Goal: Task Accomplishment & Management: Use online tool/utility

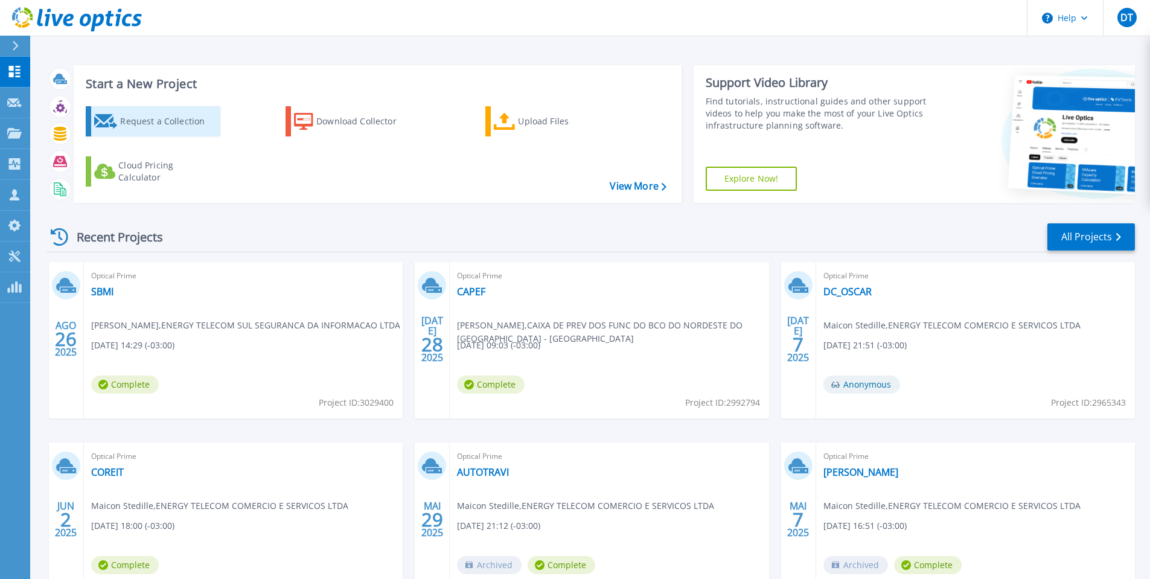
click at [157, 120] on div "Request a Collection" at bounding box center [168, 121] width 97 height 24
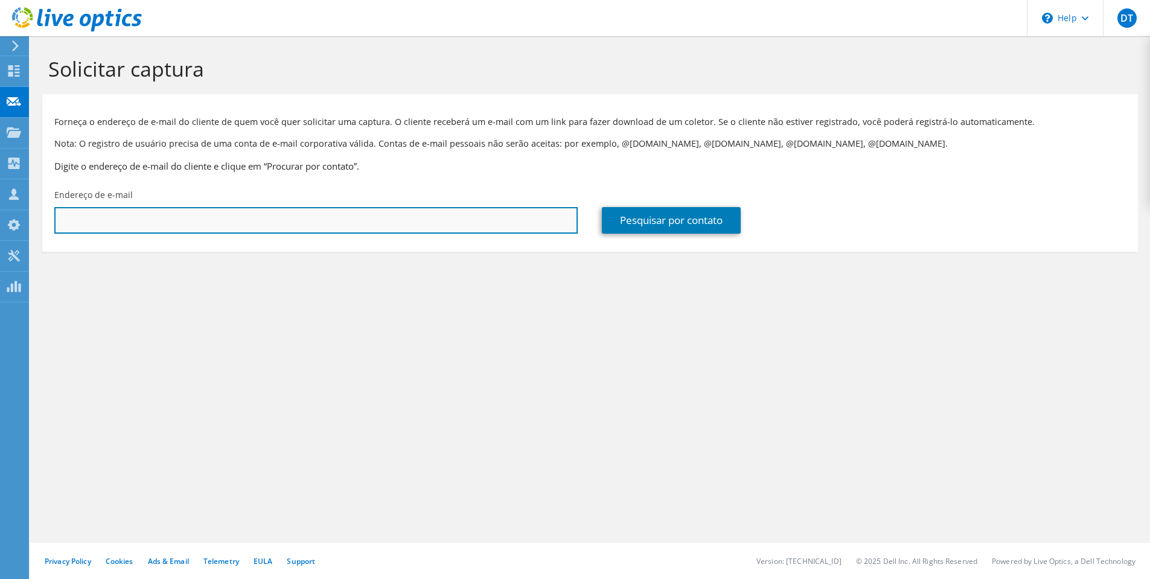
drag, startPoint x: 0, startPoint y: 0, endPoint x: 144, endPoint y: 220, distance: 262.4
click at [144, 220] on input "text" at bounding box center [315, 220] width 523 height 27
paste input "mauricio.valenti@madem.com.br"
type input "mauricio.valenti@madem.com.br"
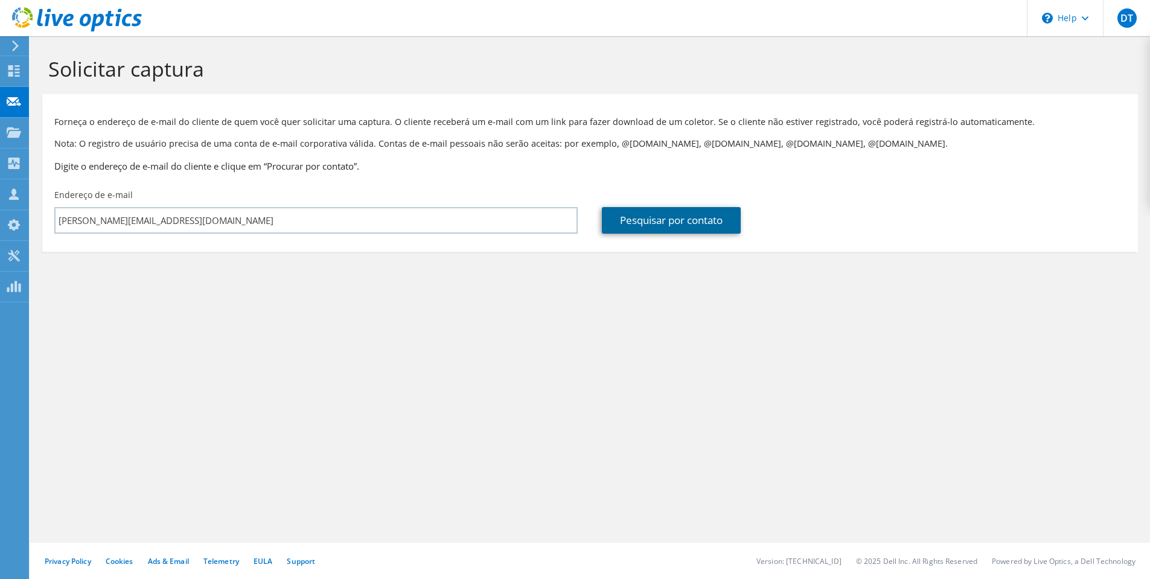
click at [658, 226] on link "Pesquisar por contato" at bounding box center [671, 220] width 139 height 27
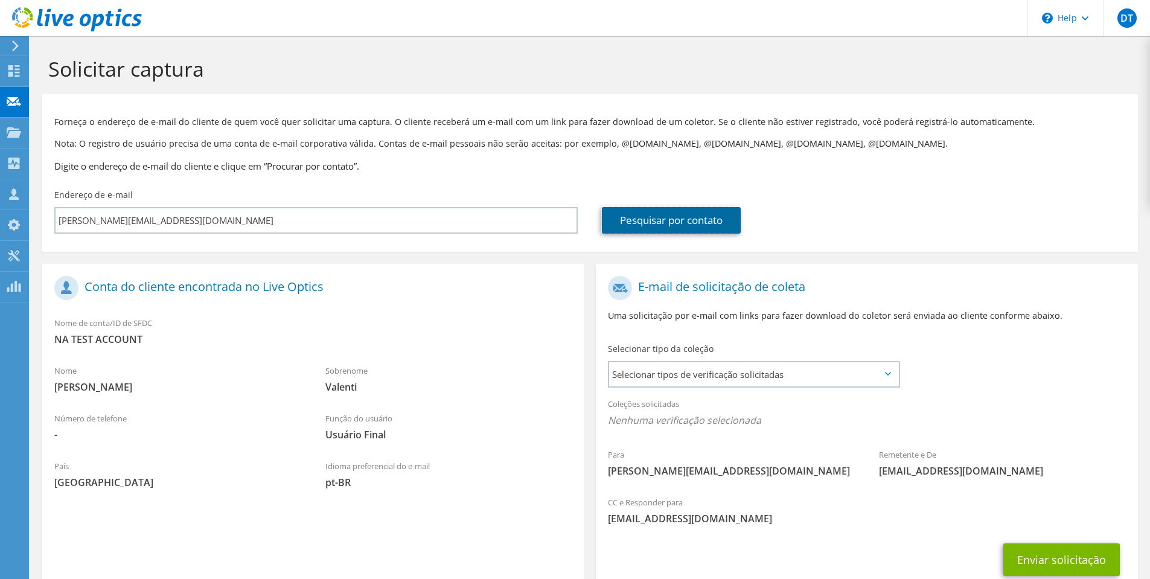
scroll to position [60, 0]
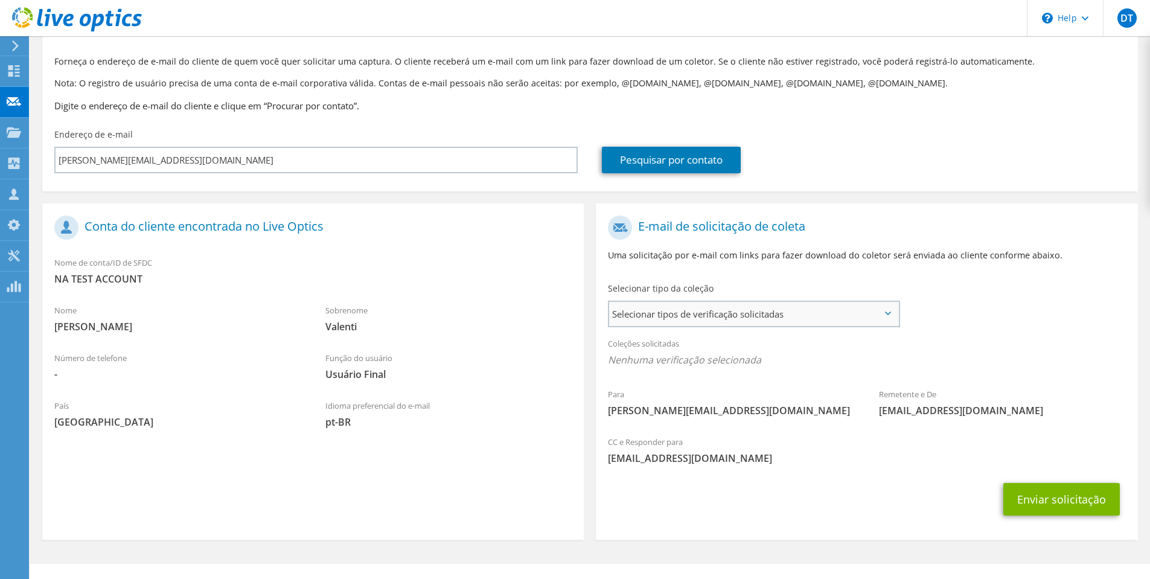
click at [721, 317] on span "Selecionar tipos de verificação solicitadas" at bounding box center [753, 314] width 289 height 24
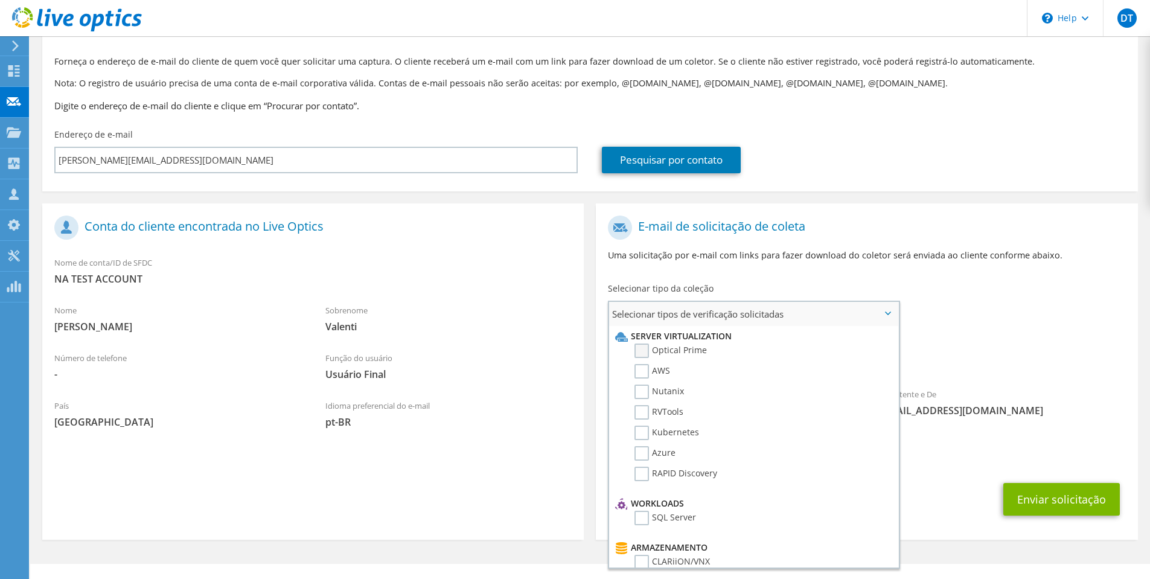
click at [640, 348] on label "Optical Prime" at bounding box center [670, 350] width 72 height 14
click at [0, 0] on input "Optical Prime" at bounding box center [0, 0] width 0 height 0
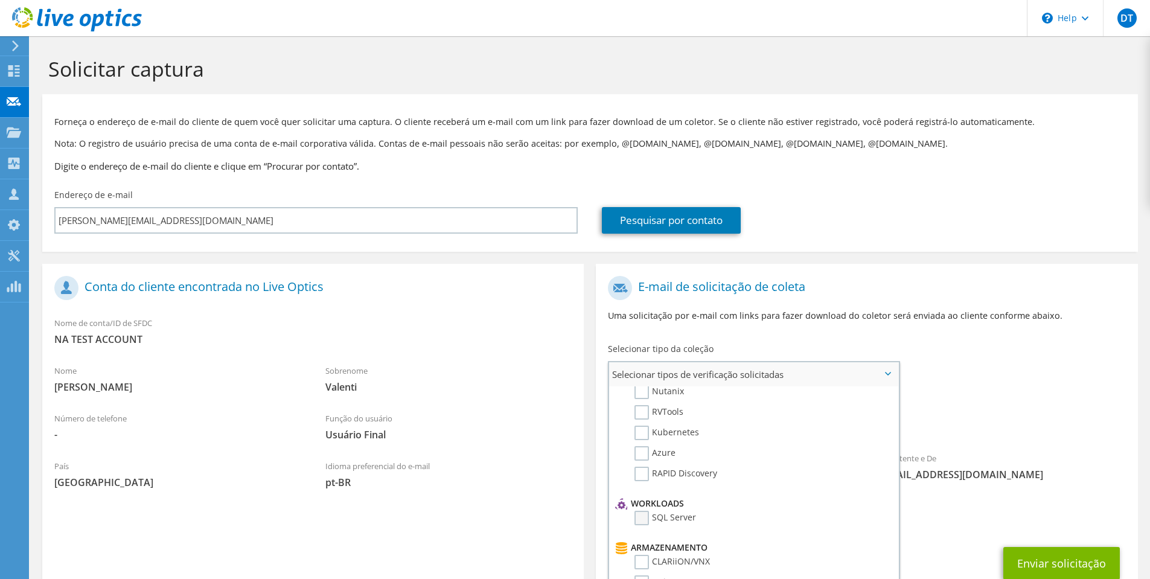
click at [645, 518] on label "SQL Server" at bounding box center [665, 518] width 62 height 14
click at [0, 0] on input "SQL Server" at bounding box center [0, 0] width 0 height 0
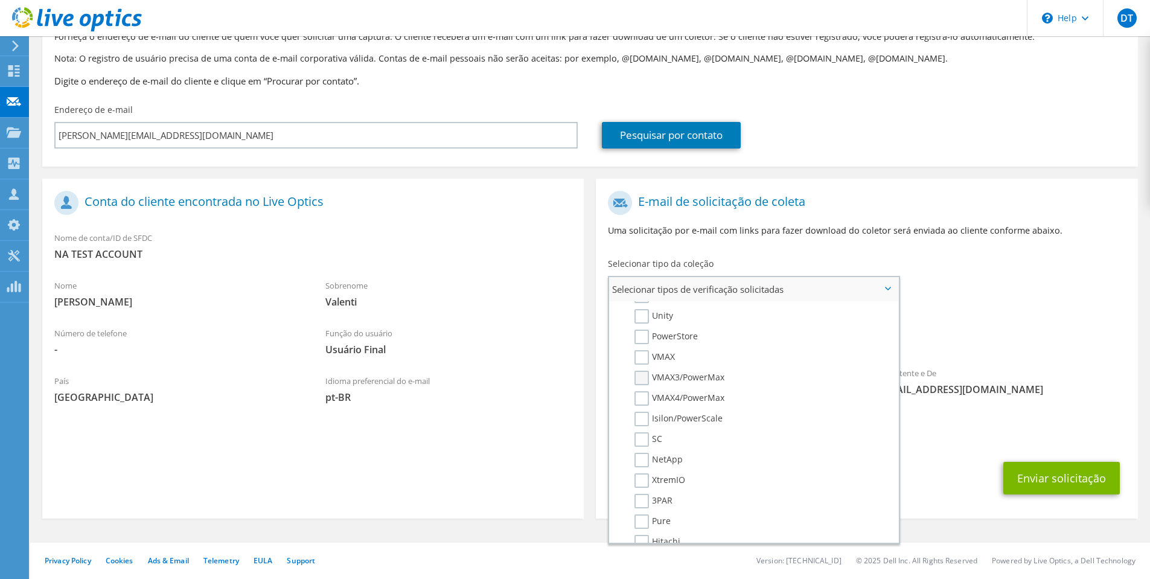
scroll to position [181, 0]
click at [934, 459] on div "Enviar solicitação" at bounding box center [866, 478] width 541 height 45
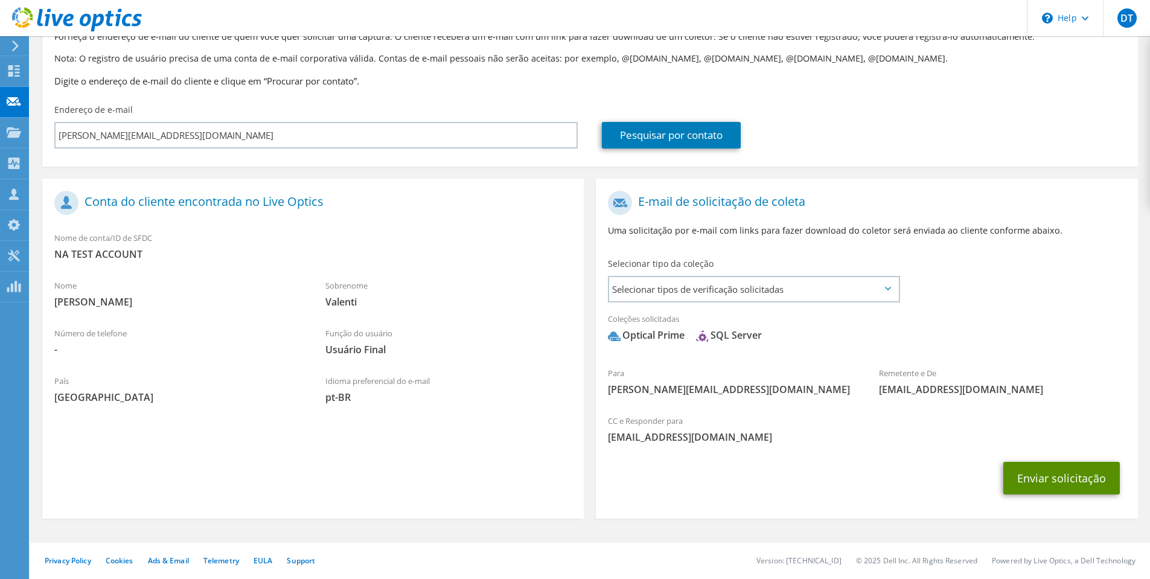
click at [1055, 477] on button "Enviar solicitação" at bounding box center [1061, 478] width 116 height 33
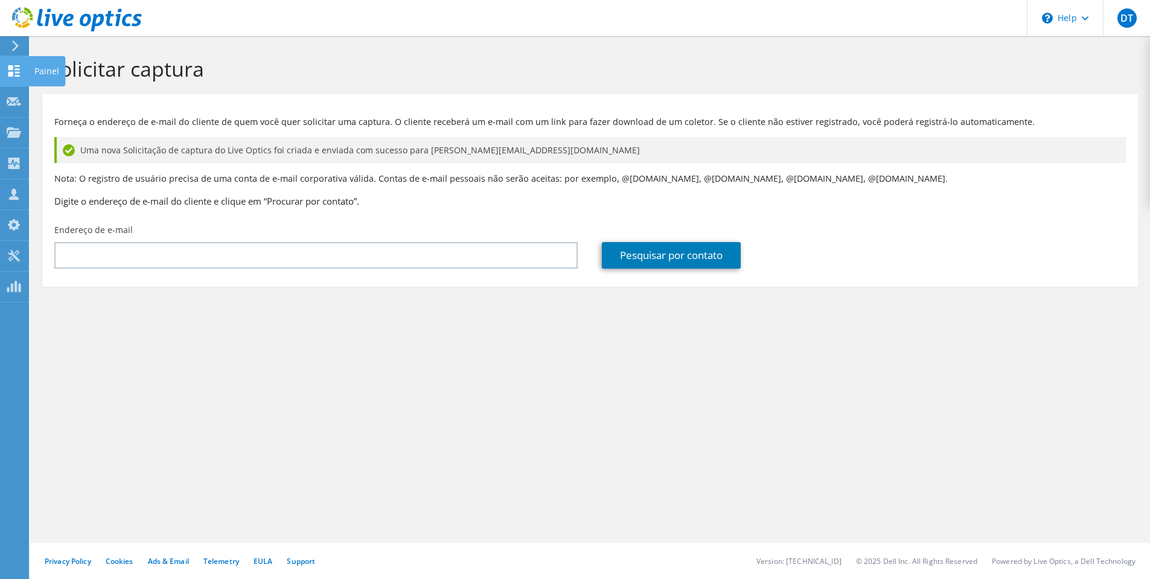
click at [17, 76] on use at bounding box center [13, 70] width 11 height 11
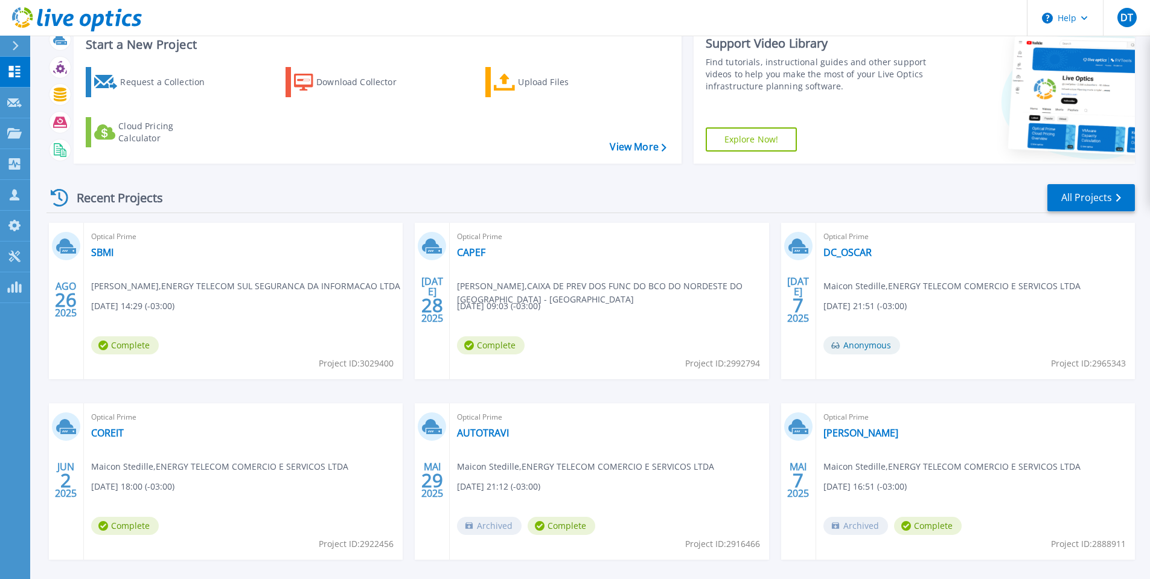
scroll to position [60, 0]
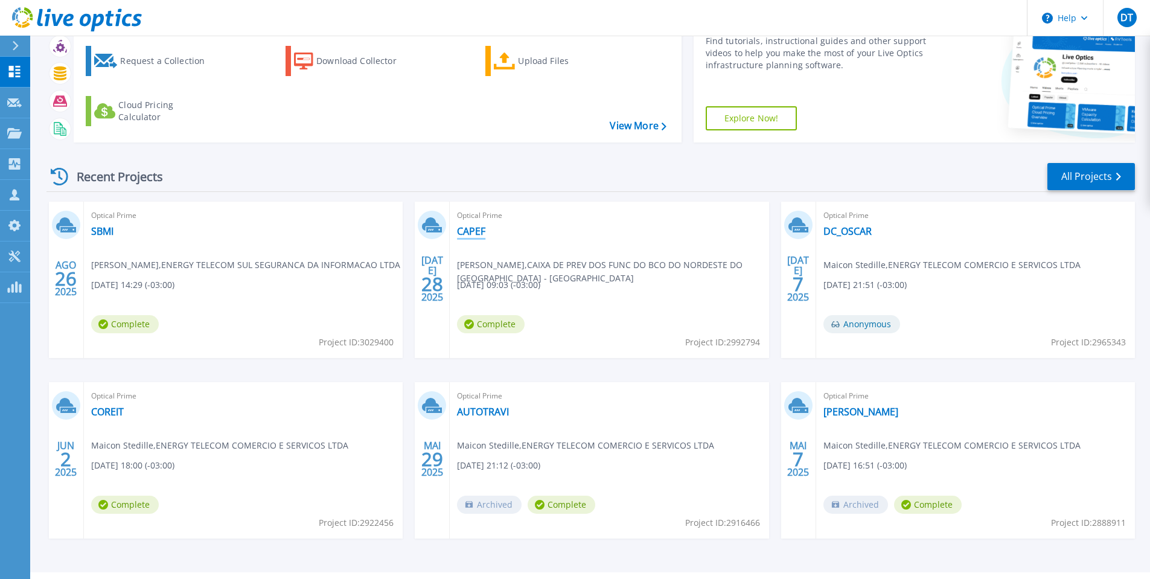
click at [473, 231] on link "CAPEF" at bounding box center [471, 231] width 28 height 12
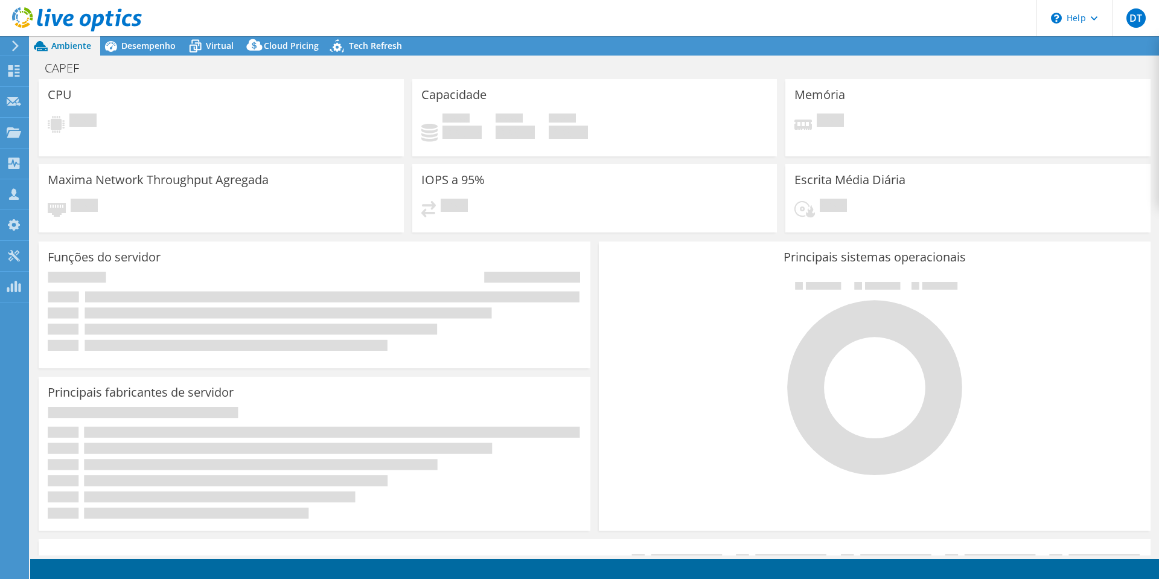
select select "SouthAmerica"
select select "BRL"
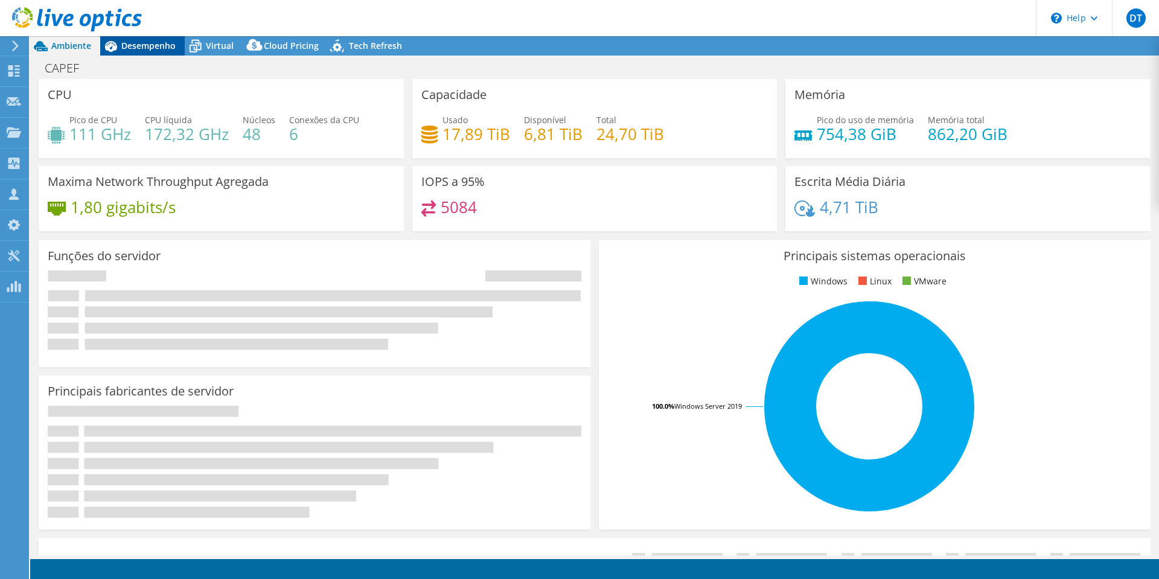
radio input "true"
radio input "false"
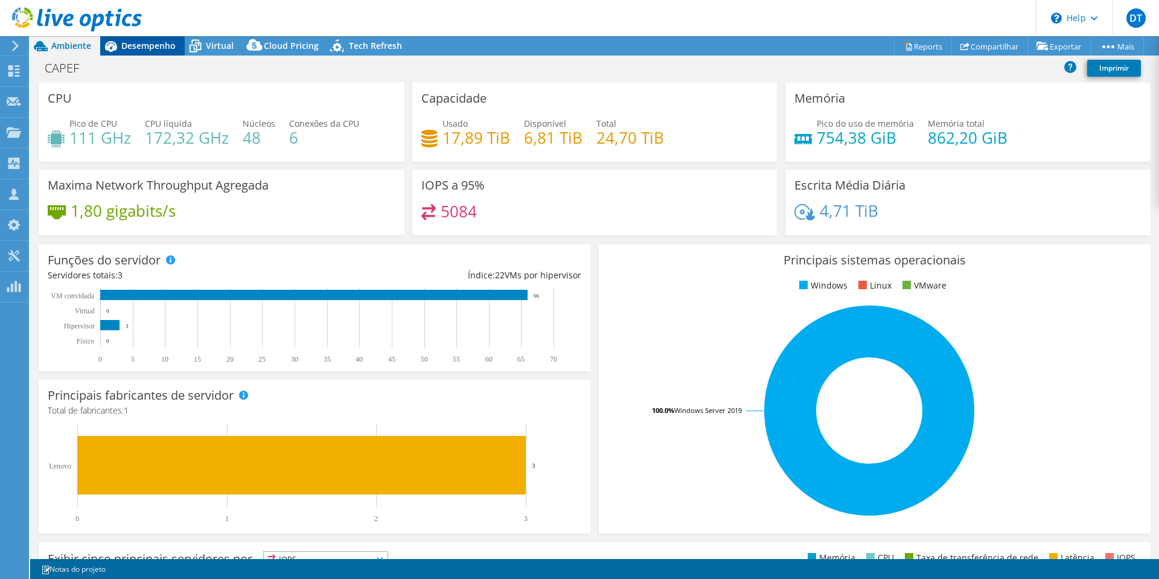
click at [148, 47] on span "Desempenho" at bounding box center [148, 45] width 54 height 11
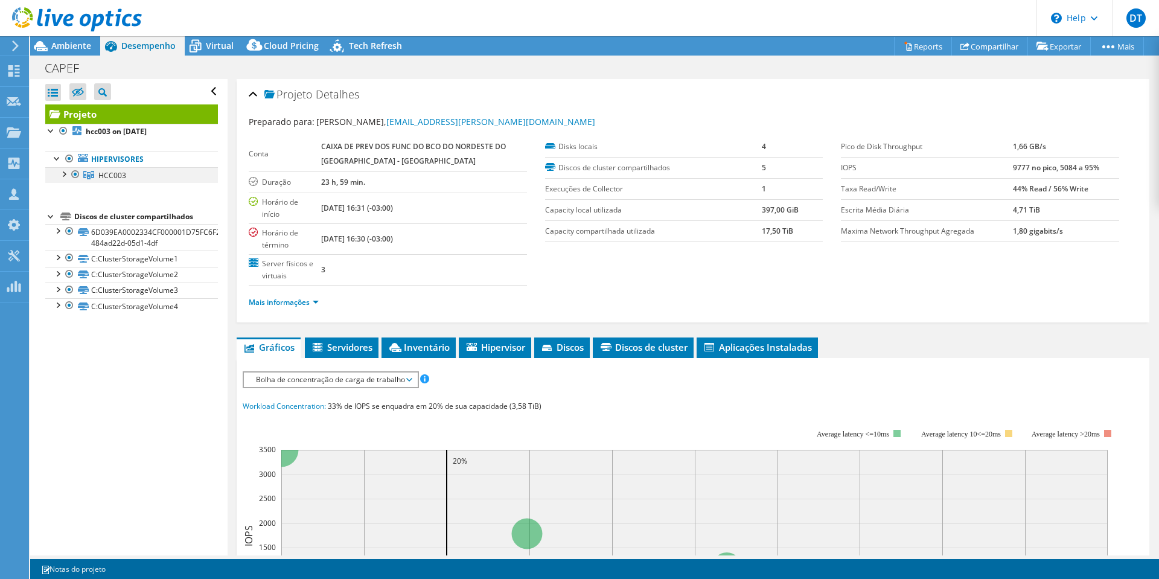
click at [63, 174] on div at bounding box center [63, 173] width 12 height 12
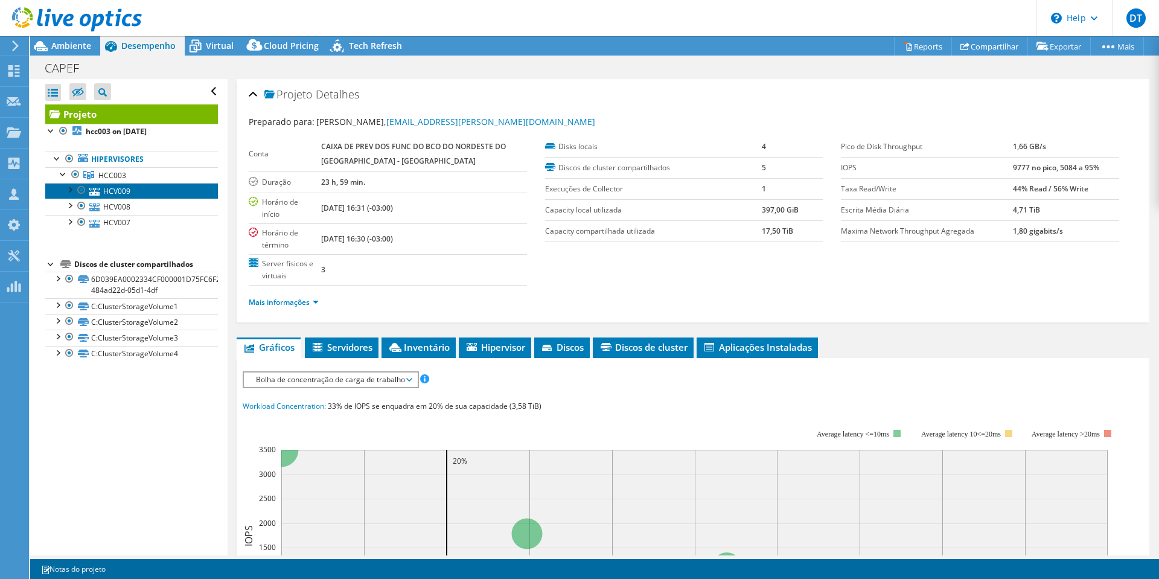
click at [122, 190] on link "HCV009" at bounding box center [131, 191] width 173 height 16
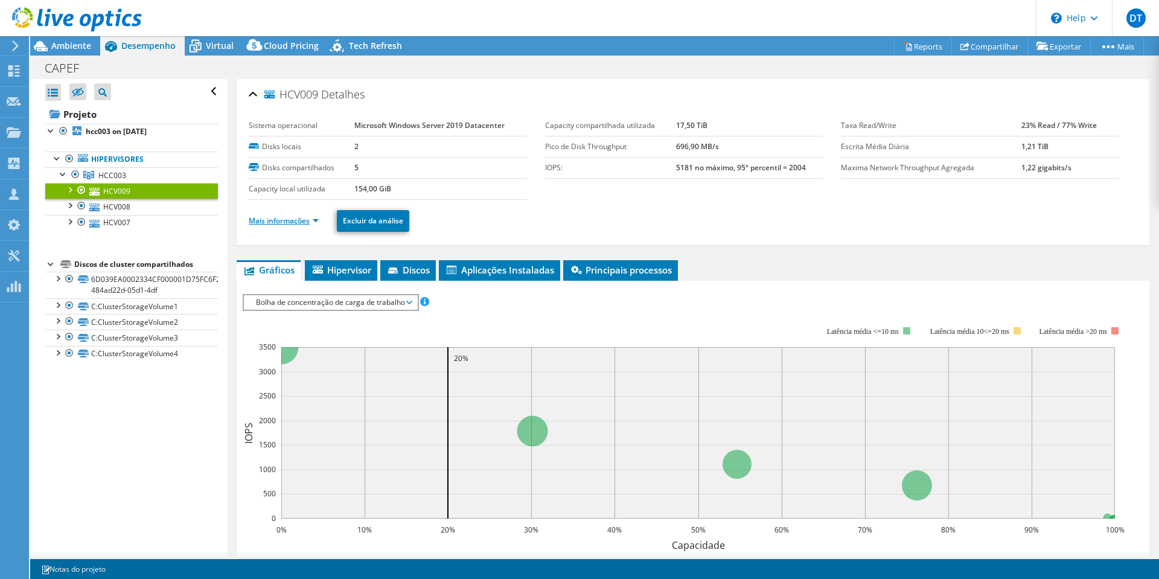
click at [316, 219] on link "Mais informações" at bounding box center [284, 220] width 70 height 10
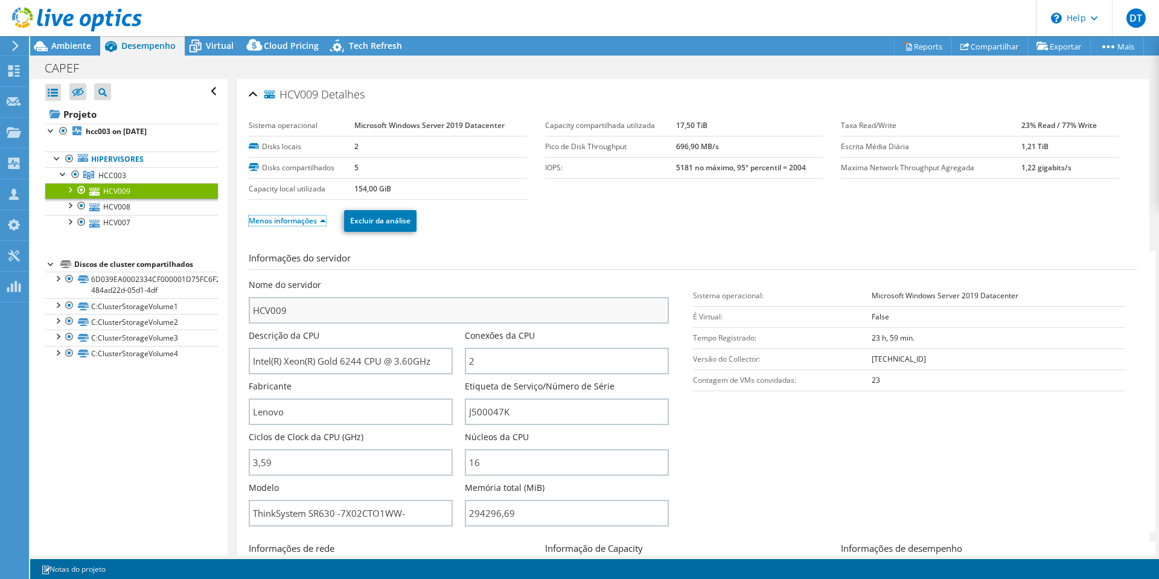
scroll to position [60, 0]
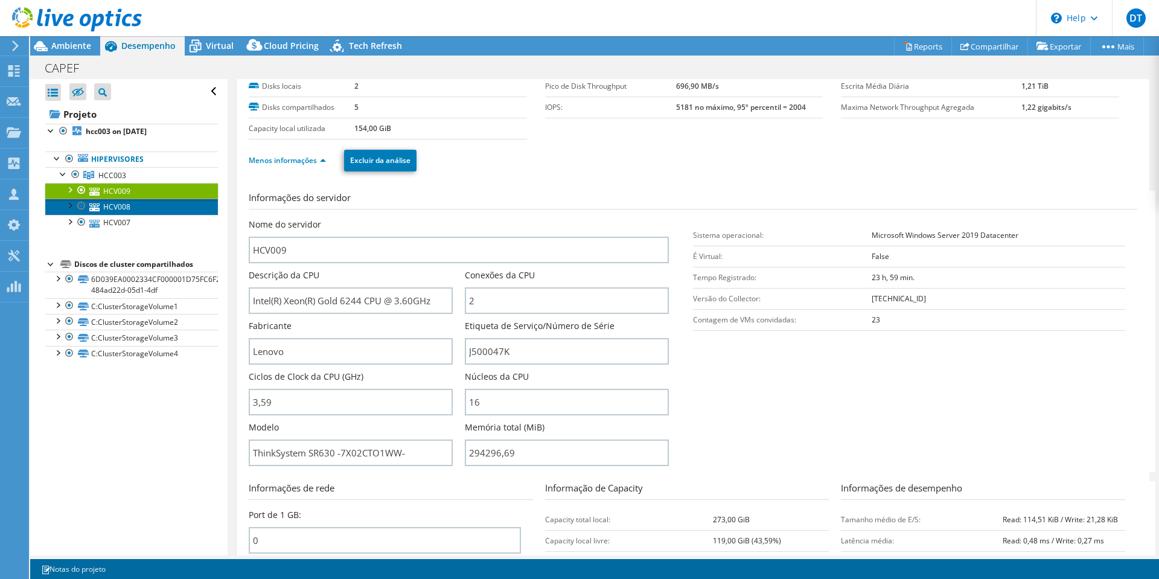
click at [124, 208] on link "HCV008" at bounding box center [131, 207] width 173 height 16
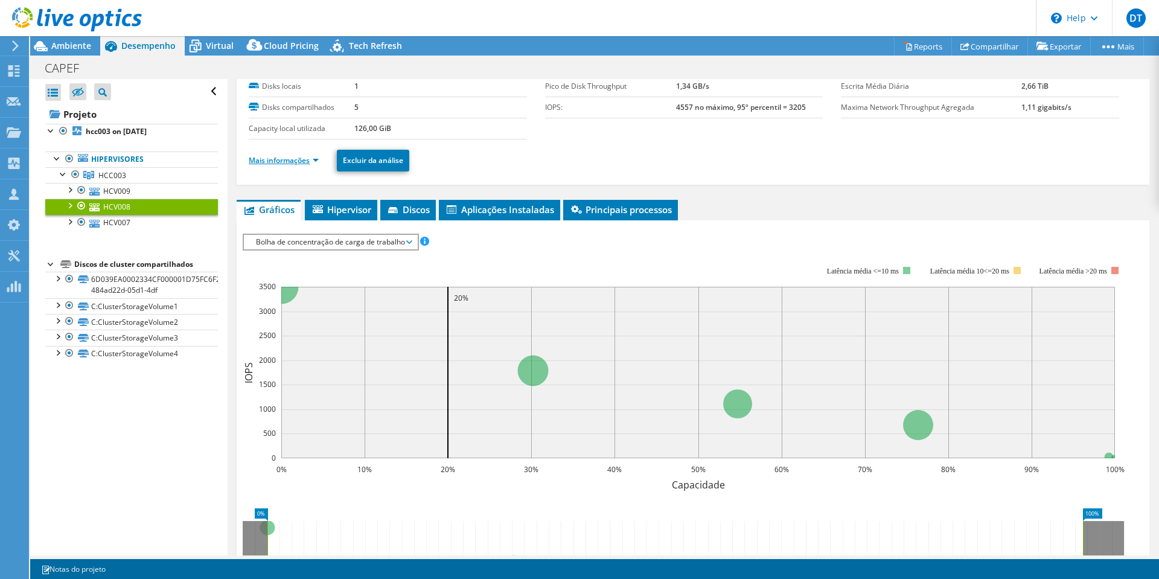
click at [316, 158] on link "Mais informações" at bounding box center [284, 160] width 70 height 10
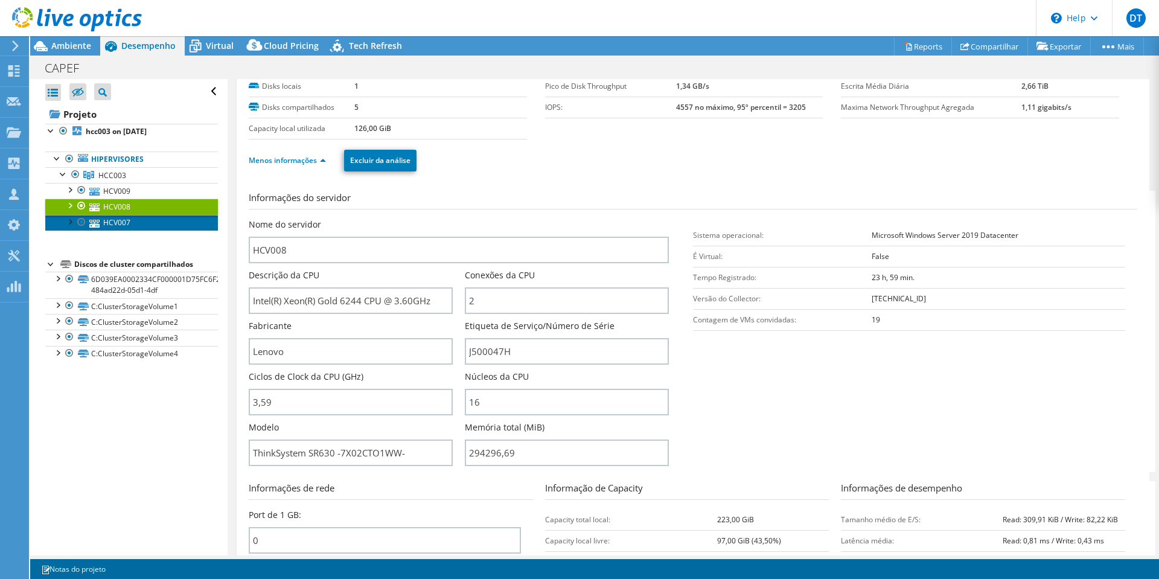
click at [119, 224] on link "HCV007" at bounding box center [131, 223] width 173 height 16
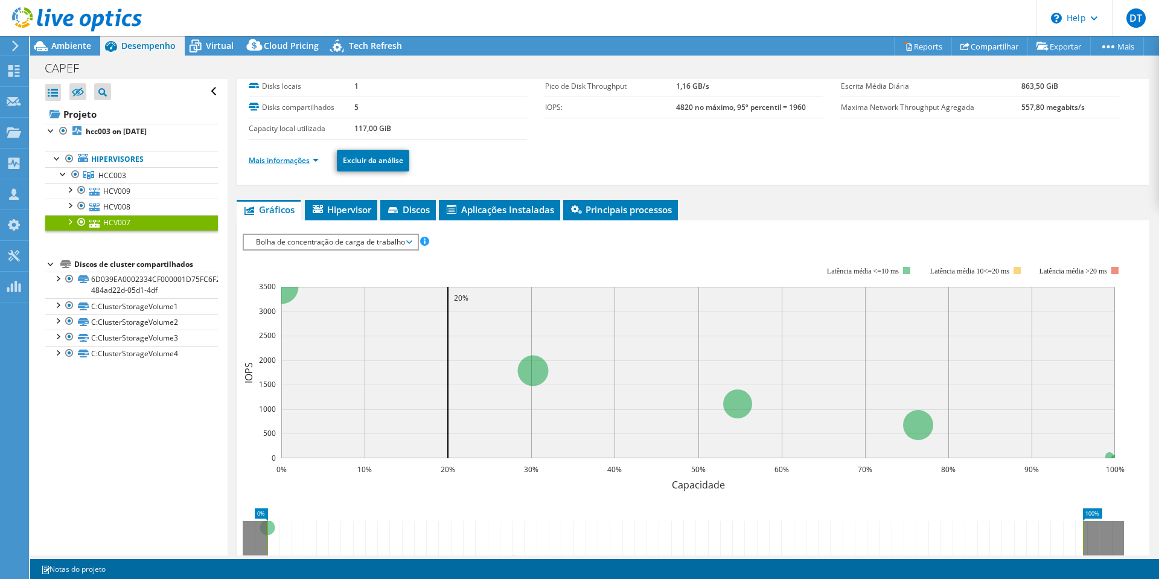
click at [315, 161] on link "Mais informações" at bounding box center [284, 160] width 70 height 10
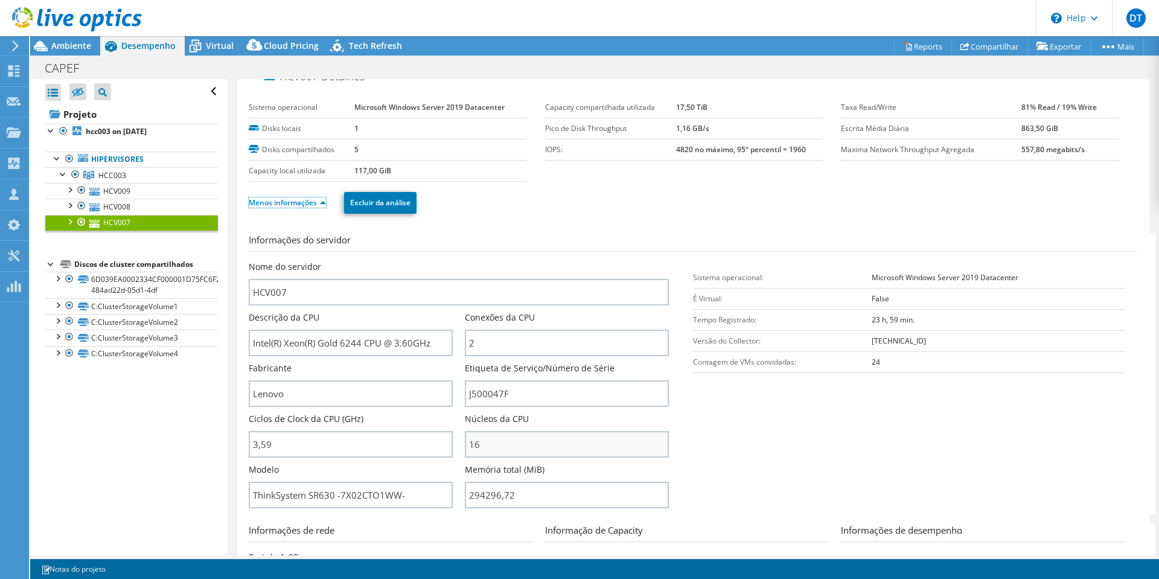
scroll to position [0, 0]
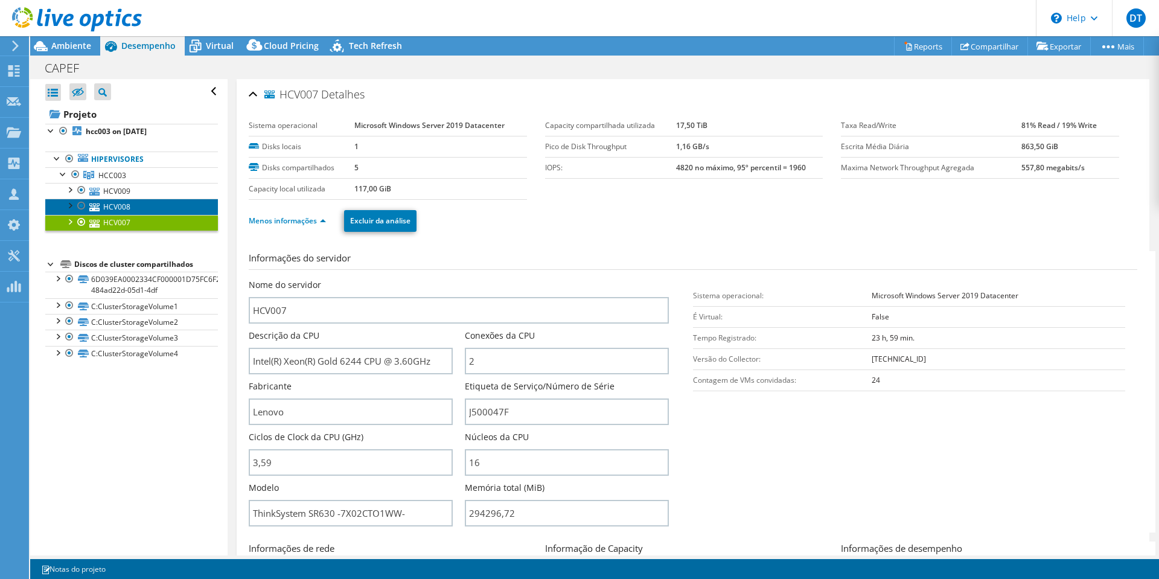
click at [121, 207] on link "HCV008" at bounding box center [131, 207] width 173 height 16
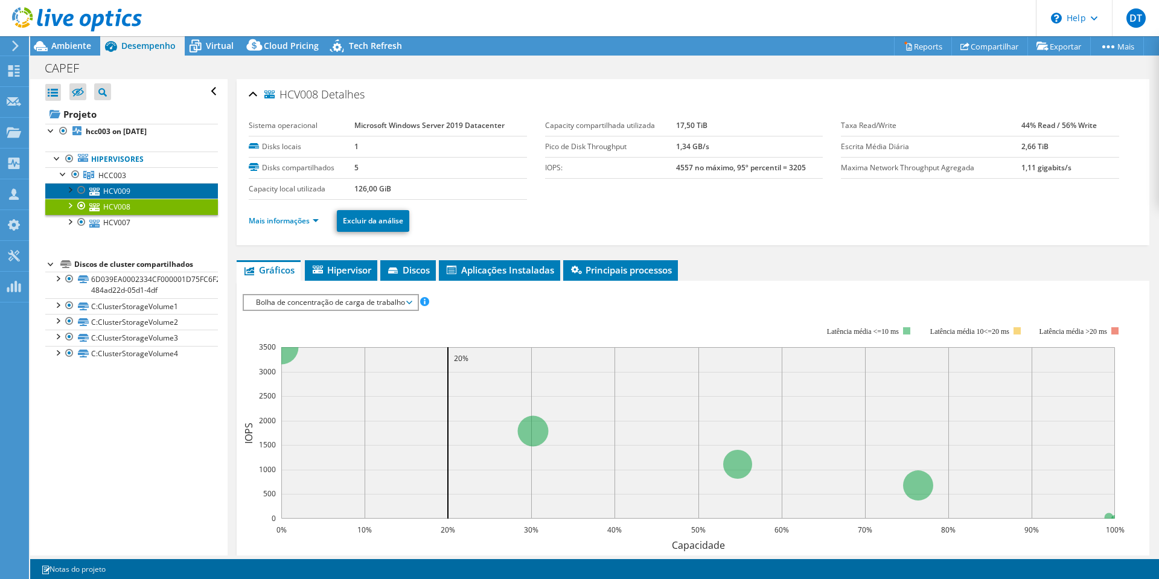
click at [115, 189] on link "HCV009" at bounding box center [131, 191] width 173 height 16
click at [317, 219] on link "Mais informações" at bounding box center [284, 220] width 70 height 10
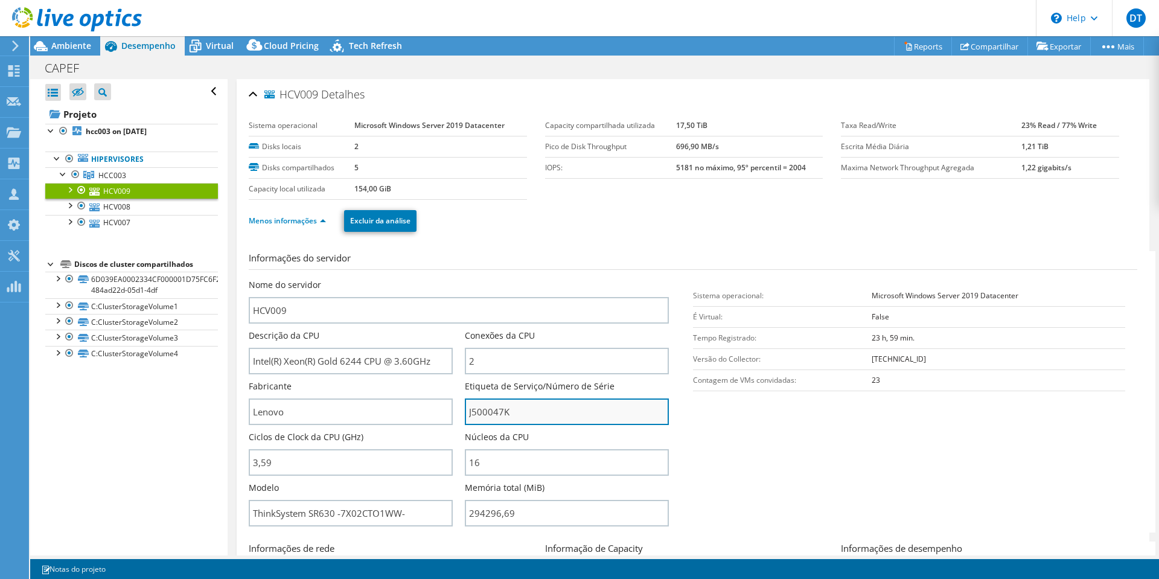
click at [482, 415] on input "J500047K" at bounding box center [567, 411] width 204 height 27
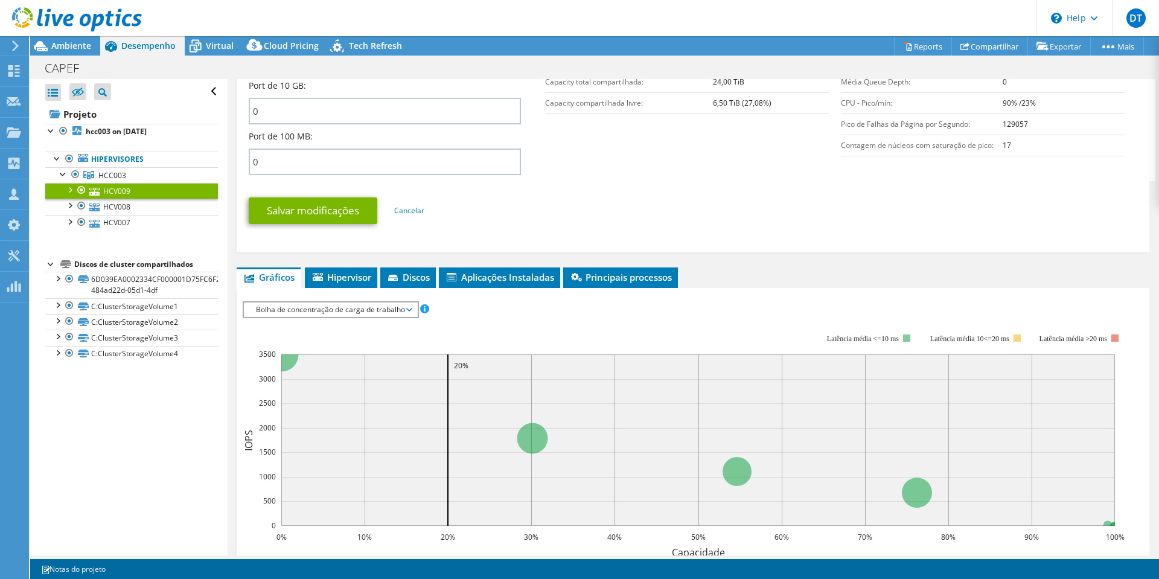
scroll to position [543, 0]
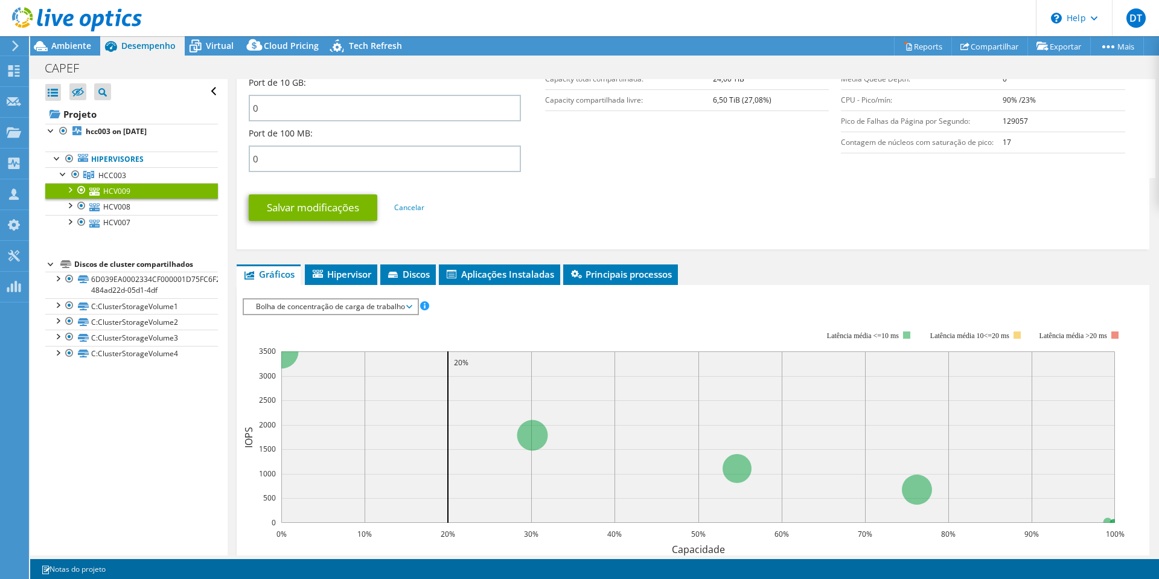
click at [378, 308] on span "Bolha de concentração de carga de trabalho" at bounding box center [330, 306] width 161 height 14
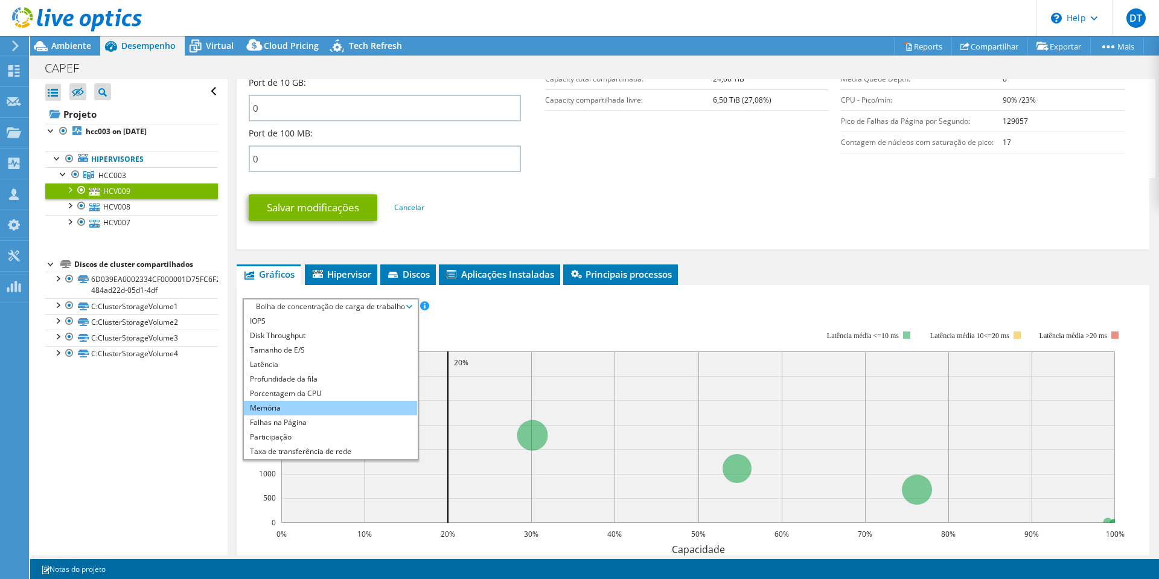
click at [294, 410] on li "Memória" at bounding box center [330, 408] width 173 height 14
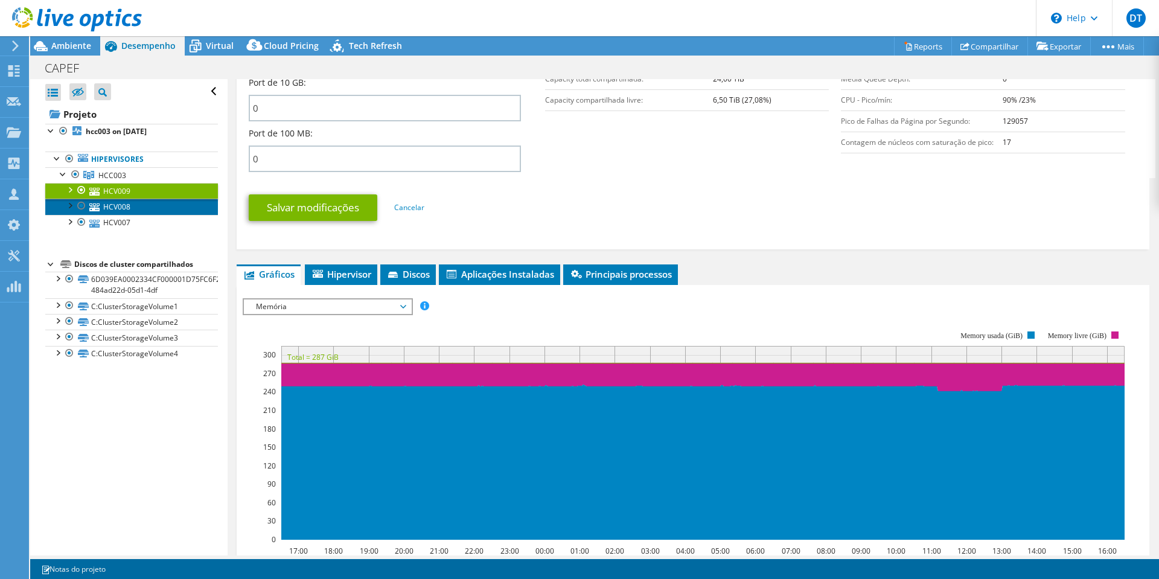
click at [113, 204] on link "HCV008" at bounding box center [131, 207] width 173 height 16
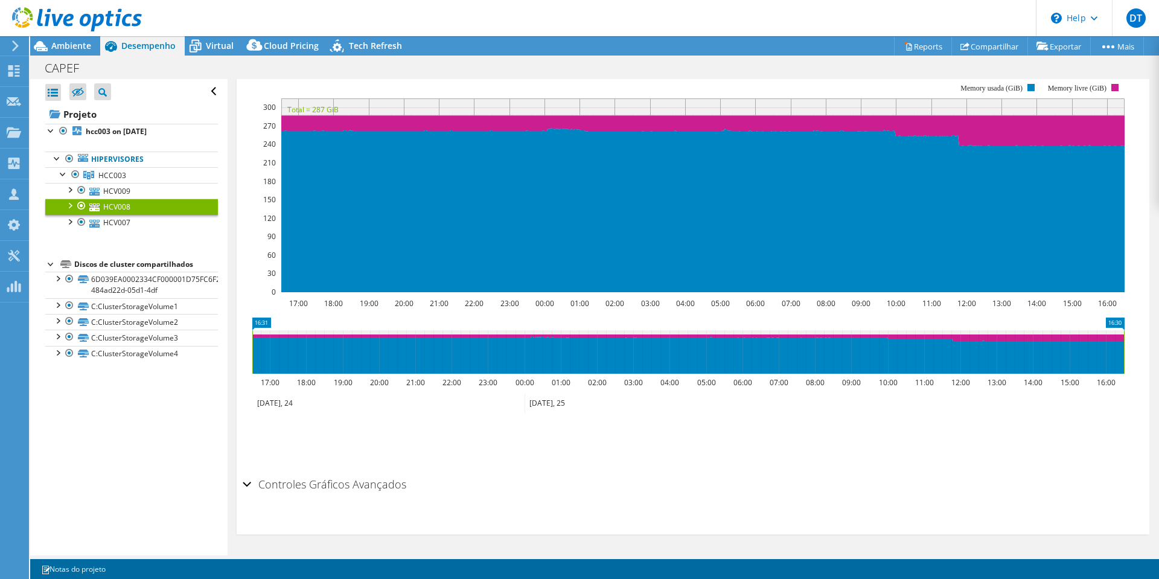
scroll to position [243, 0]
click at [112, 220] on link "HCV007" at bounding box center [131, 223] width 173 height 16
